Goal: Find specific page/section: Find specific page/section

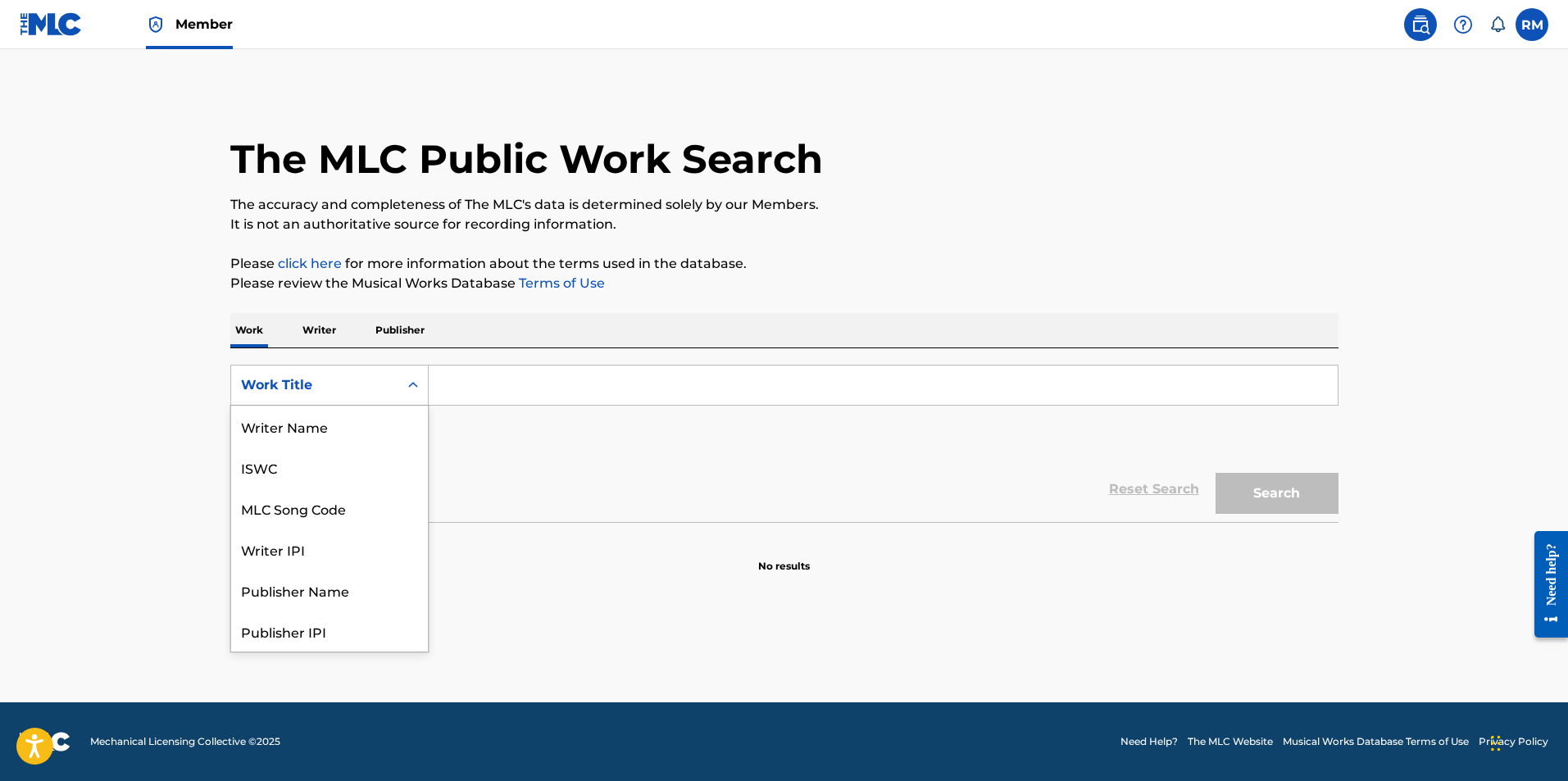
click at [413, 389] on icon "Search Form" at bounding box center [413, 384] width 17 height 17
click at [349, 435] on div "Writer Name" at bounding box center [329, 426] width 197 height 41
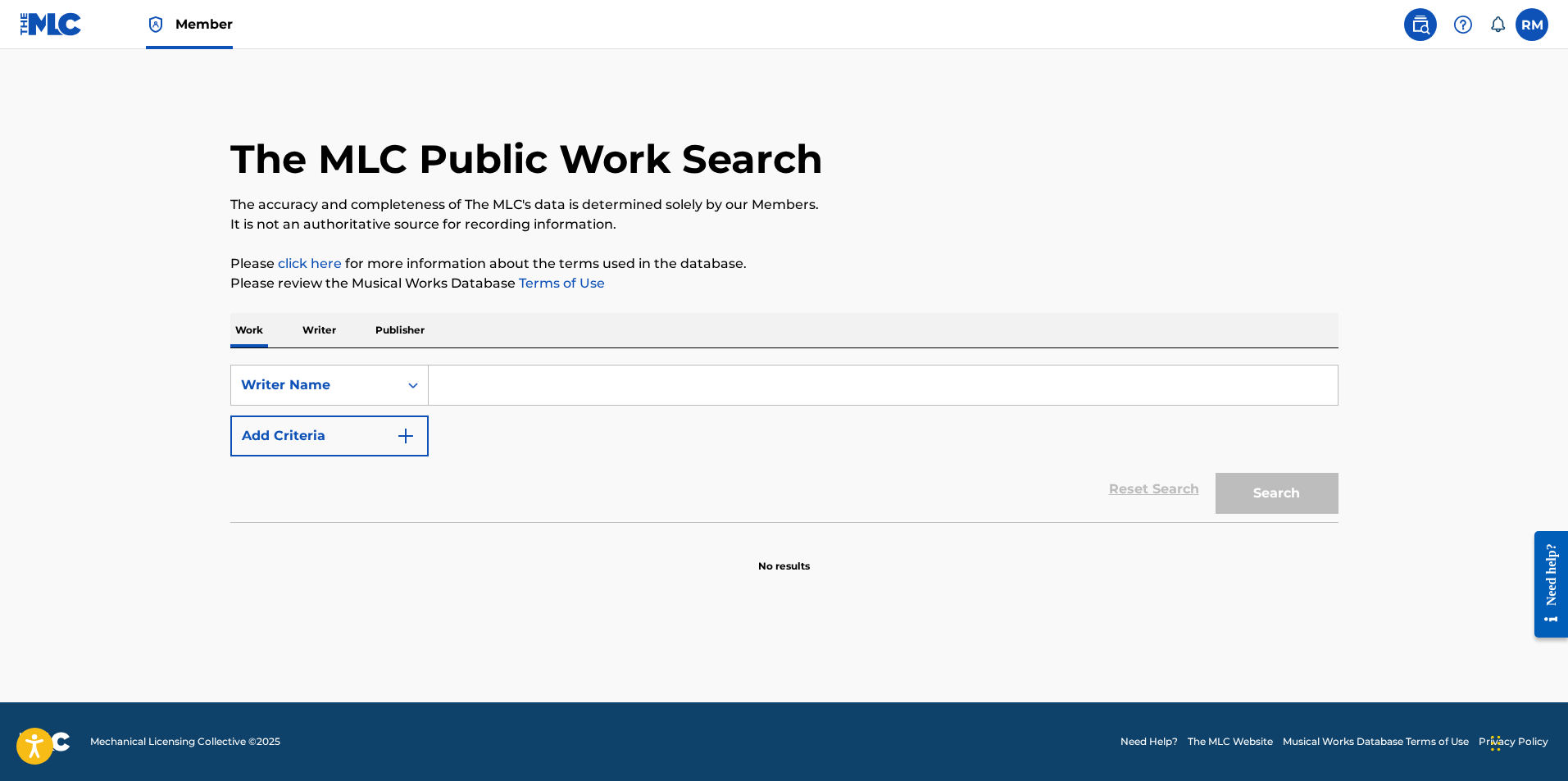
click at [464, 375] on input "Search Form" at bounding box center [882, 384] width 909 height 39
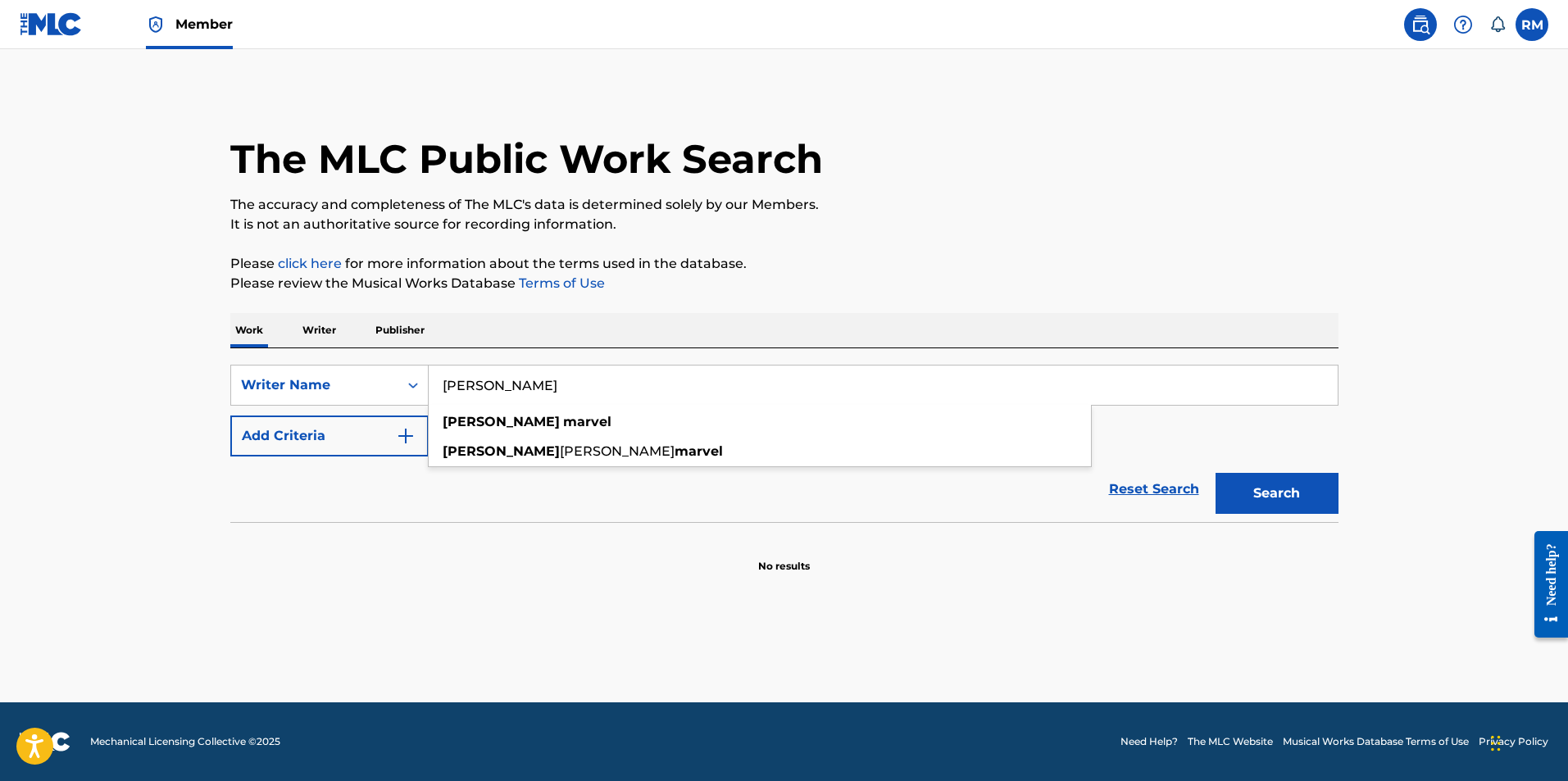
type input "[PERSON_NAME]"
click at [1215, 473] on button "Search" at bounding box center [1277, 493] width 123 height 41
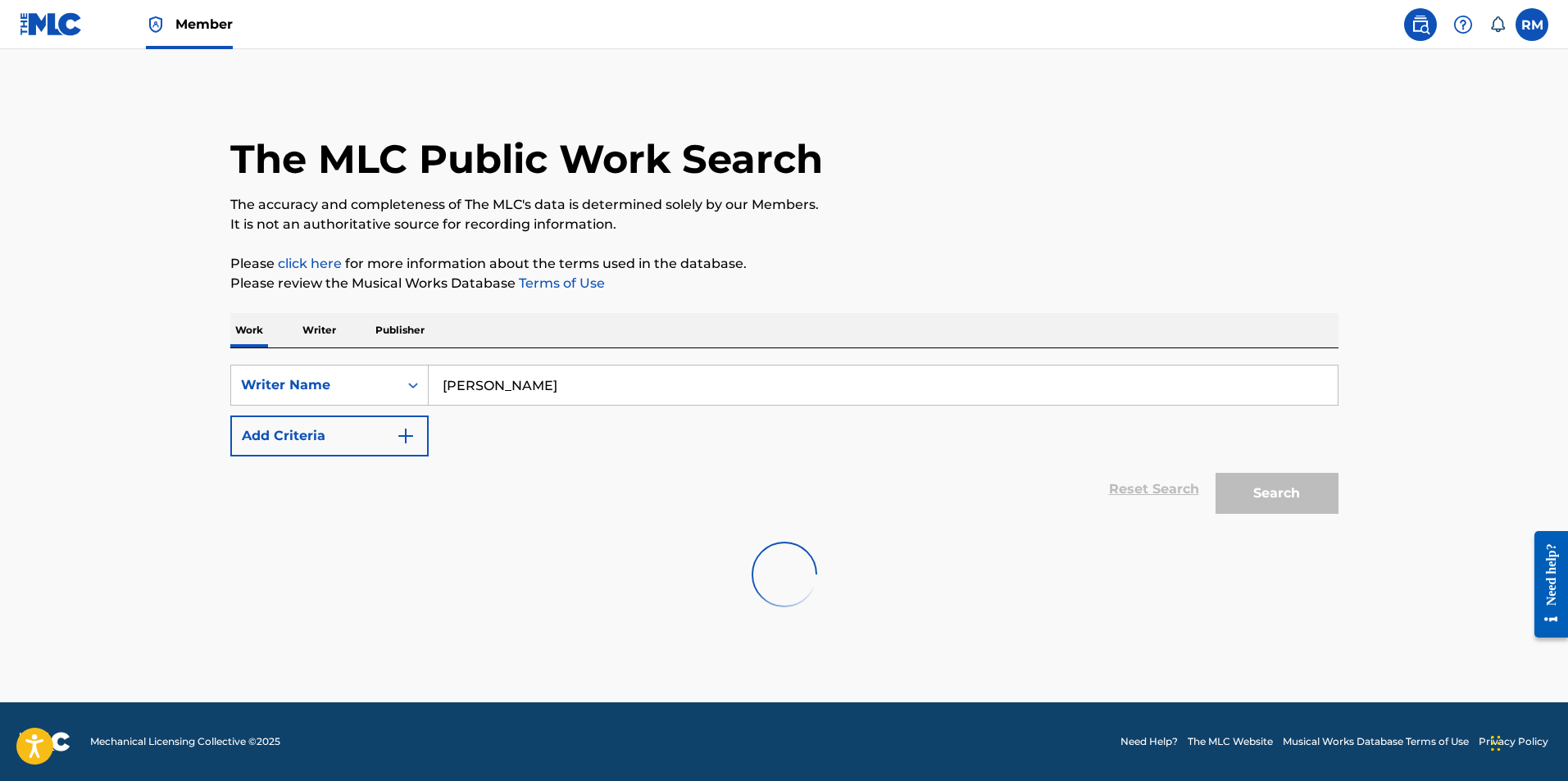
click at [85, 212] on main "The MLC Public Work Search The accuracy and completeness of The MLC's data is d…" at bounding box center [784, 376] width 1568 height 653
click at [1530, 27] on label at bounding box center [1531, 24] width 32 height 32
click at [1532, 25] on input "[PERSON_NAME] [PERSON_NAME][EMAIL_ADDRESS][DOMAIN_NAME] Notification Preference…" at bounding box center [1532, 25] width 0 height 0
click at [1368, 208] on link "Profile" at bounding box center [1370, 204] width 32 height 15
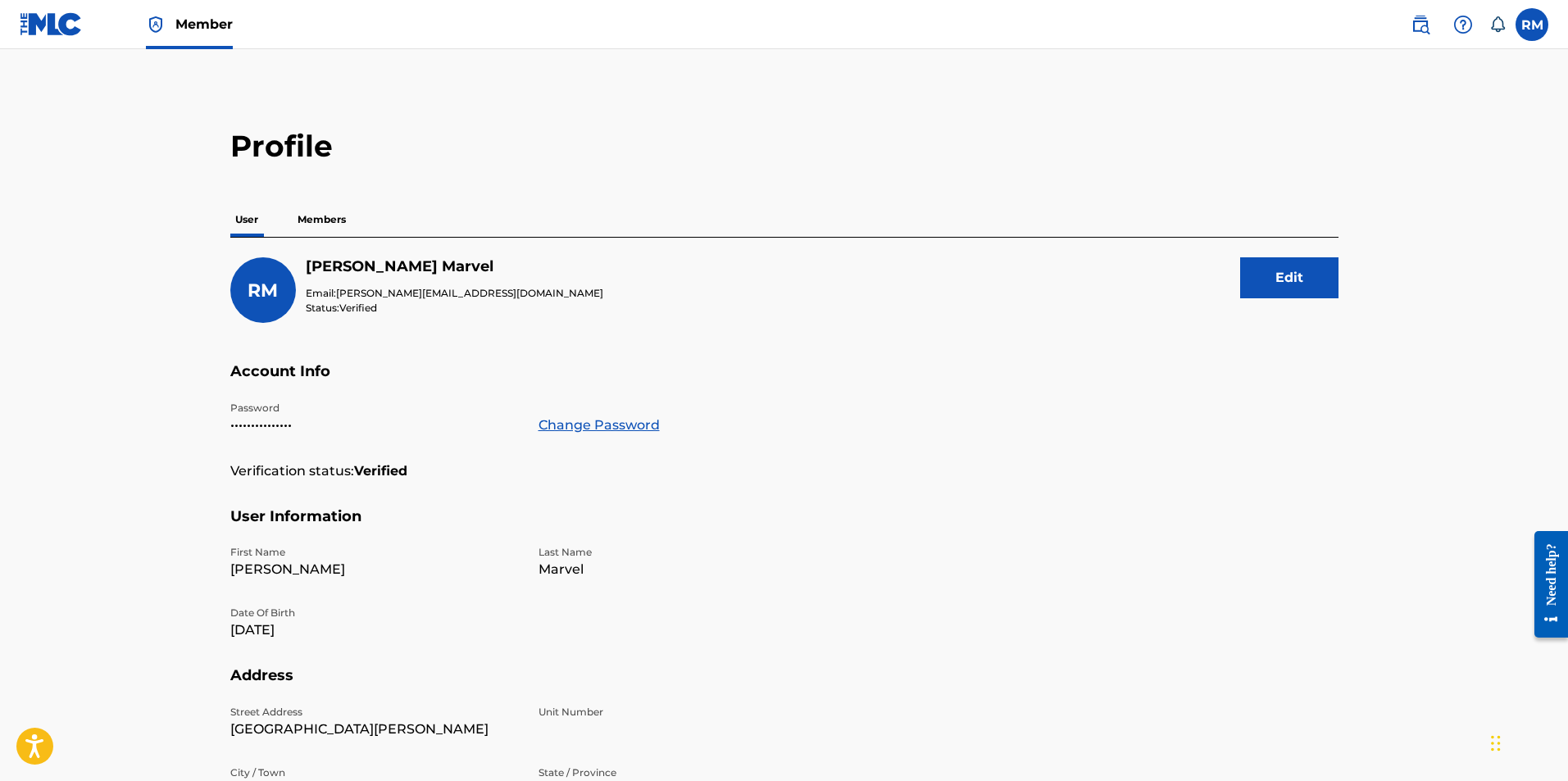
click at [335, 222] on p "Members" at bounding box center [321, 219] width 58 height 34
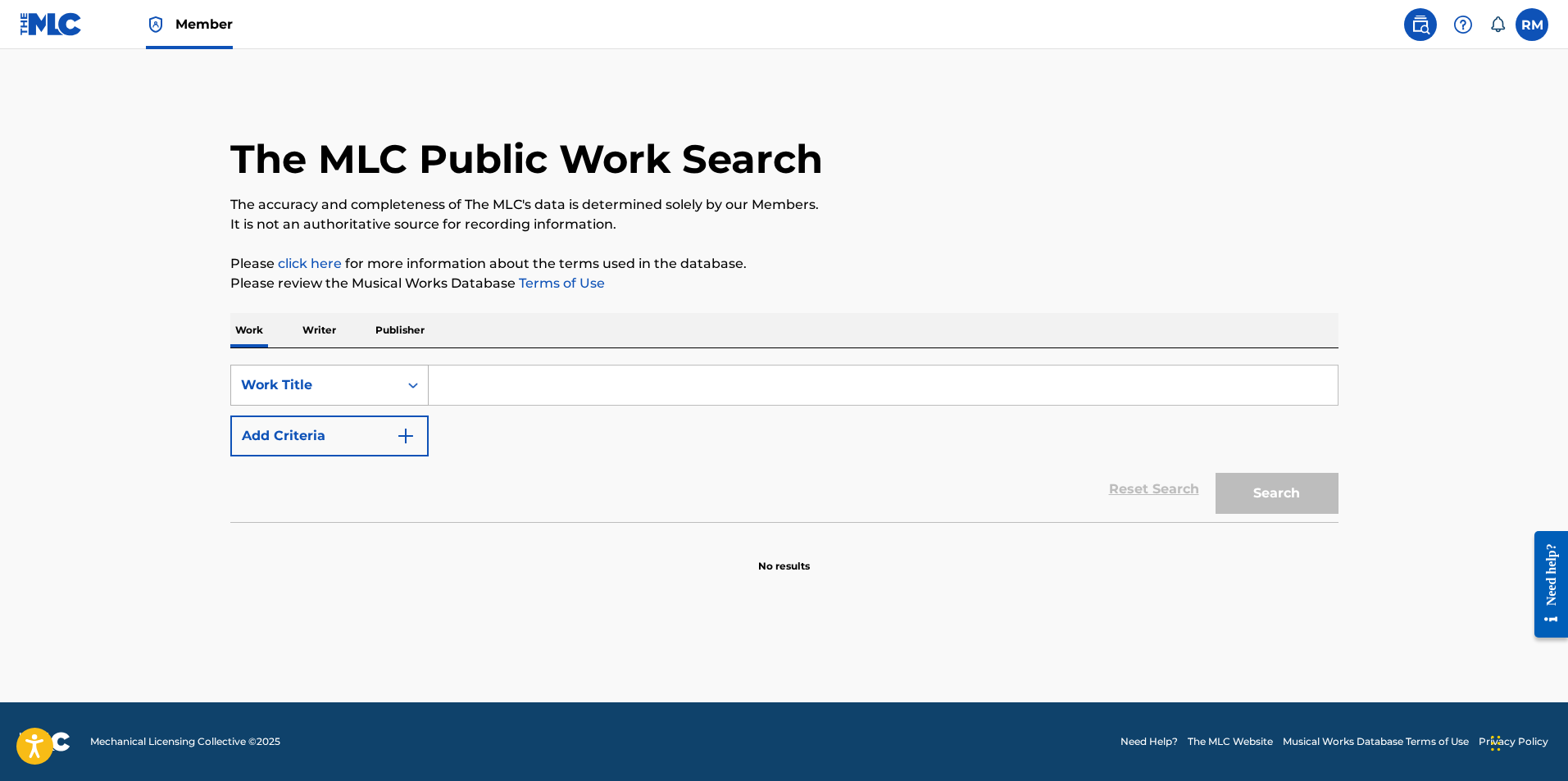
click at [407, 386] on icon "Search Form" at bounding box center [413, 384] width 17 height 17
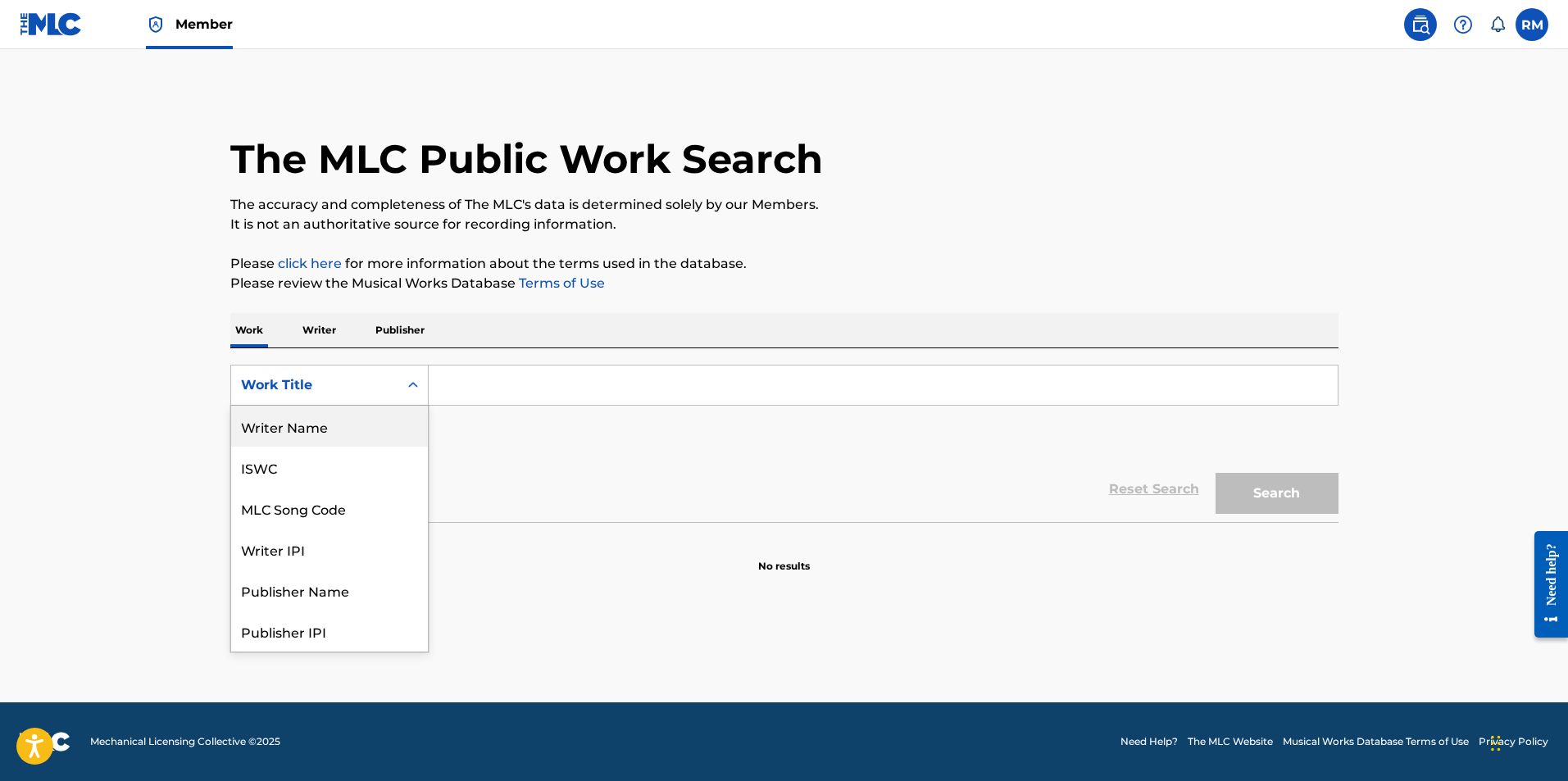
click at [336, 440] on div "Writer Name" at bounding box center [329, 426] width 197 height 41
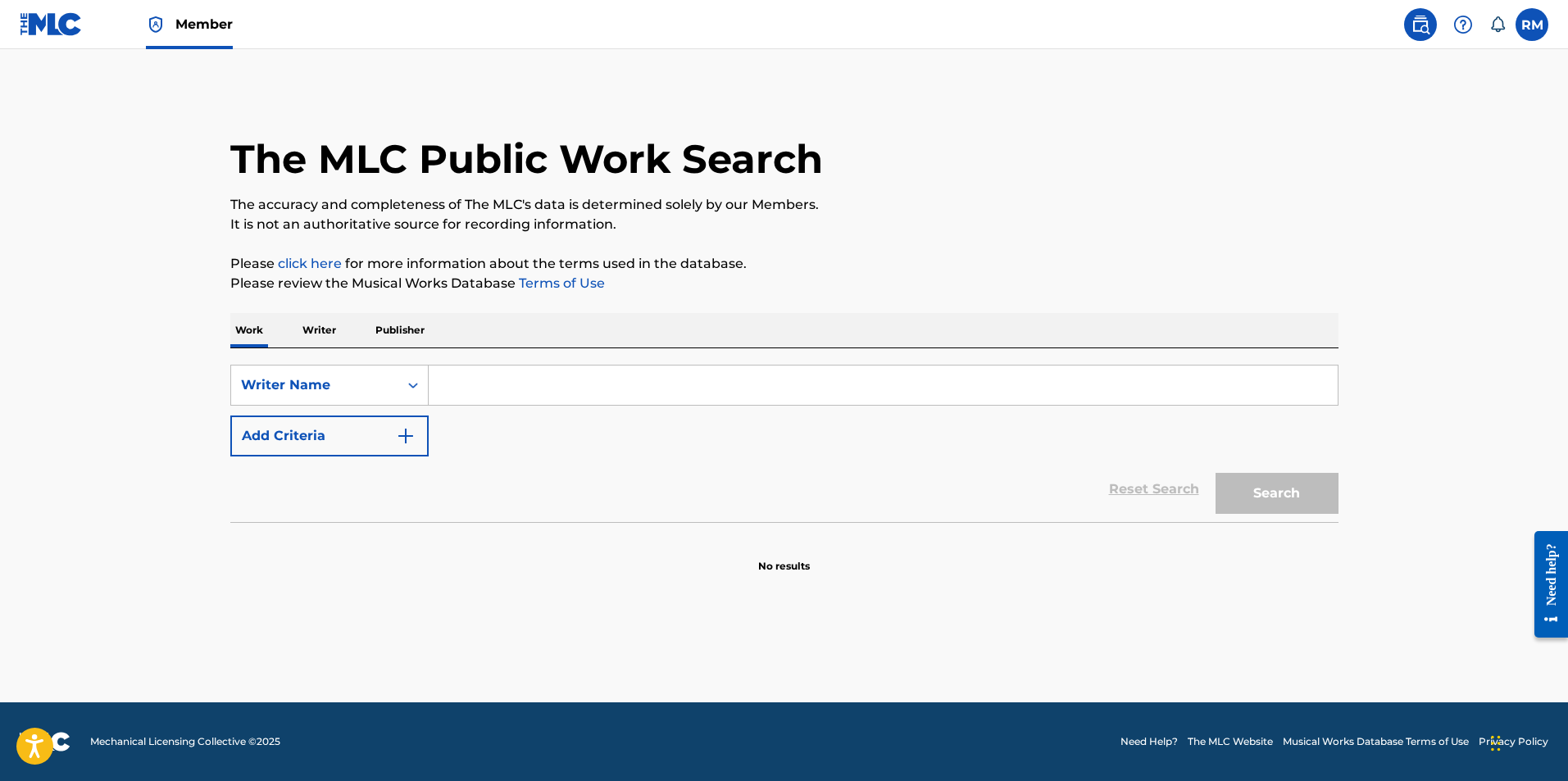
click at [504, 371] on input "Search Form" at bounding box center [882, 384] width 909 height 39
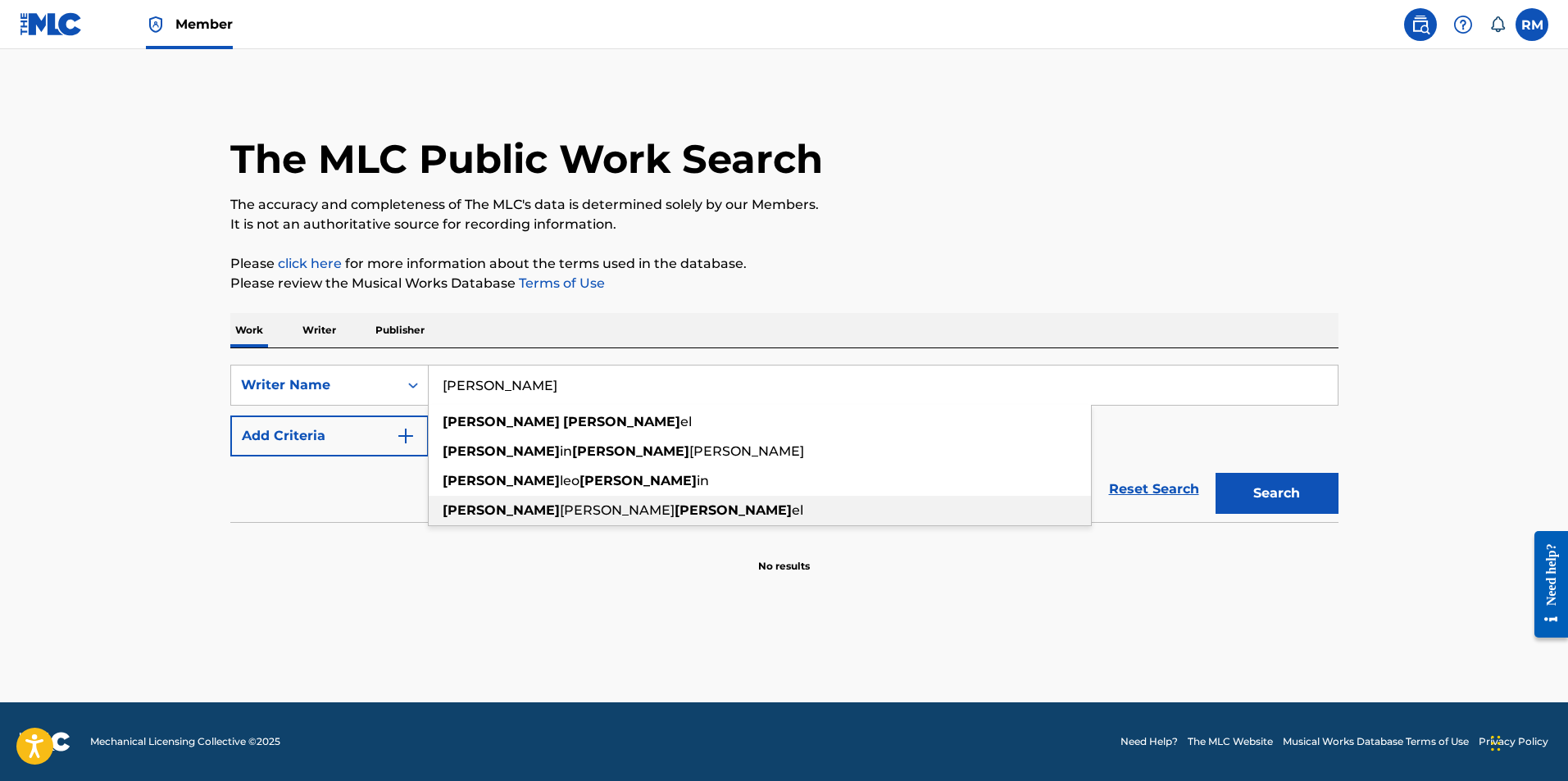
click at [560, 508] on span "[PERSON_NAME]" at bounding box center [617, 510] width 115 height 16
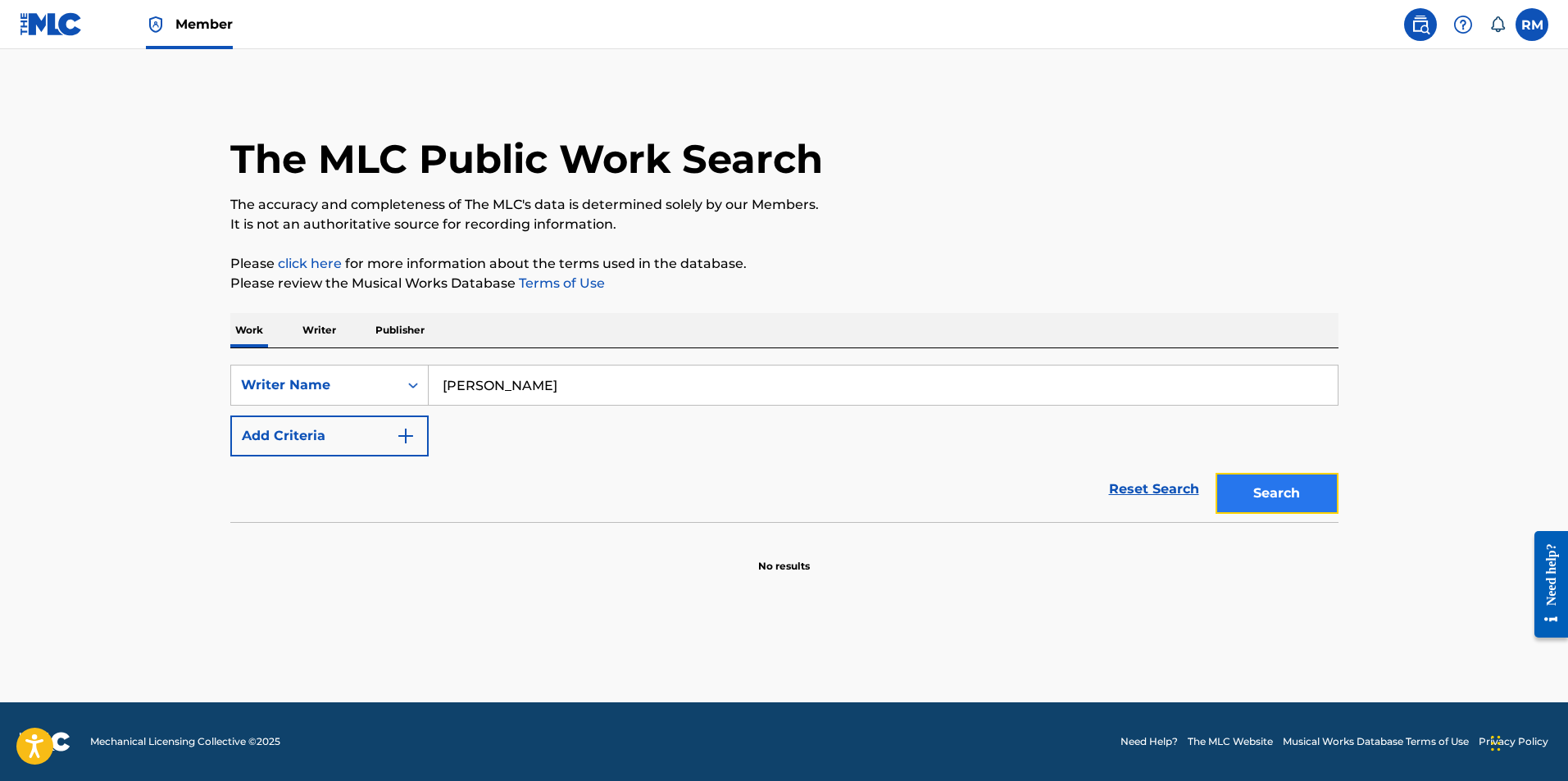
click at [1291, 485] on button "Search" at bounding box center [1277, 493] width 123 height 41
click at [530, 381] on input "[PERSON_NAME]" at bounding box center [882, 384] width 909 height 39
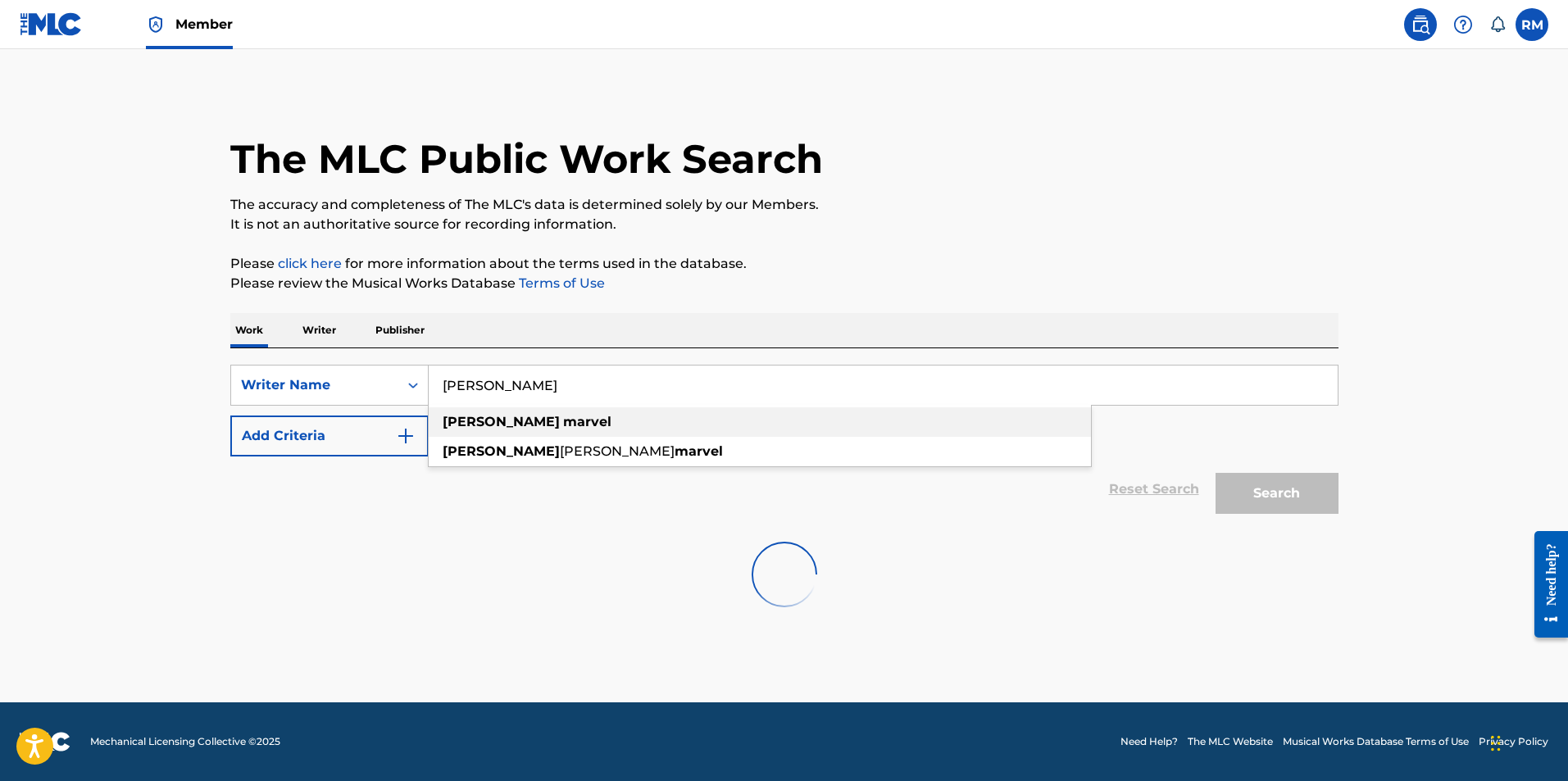
type input "[PERSON_NAME]"
click at [471, 420] on strong "[PERSON_NAME]" at bounding box center [500, 421] width 117 height 16
click at [1262, 498] on div "Search" at bounding box center [1272, 489] width 131 height 66
